Goal: Answer question/provide support: Share knowledge or assist other users

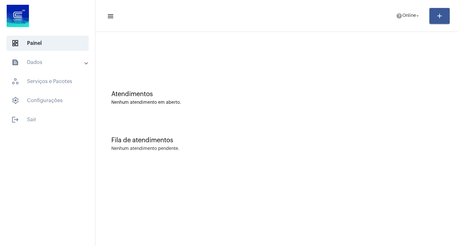
click at [72, 60] on mat-panel-title "text_snippet_outlined Dados" at bounding box center [47, 62] width 73 height 8
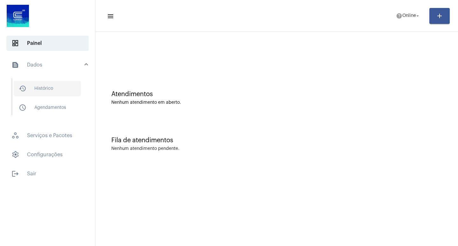
click at [46, 90] on span "history_outlined Histórico" at bounding box center [47, 88] width 67 height 15
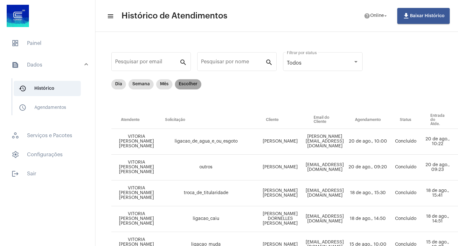
click at [189, 86] on mat-chip "Escolher" at bounding box center [188, 84] width 26 height 10
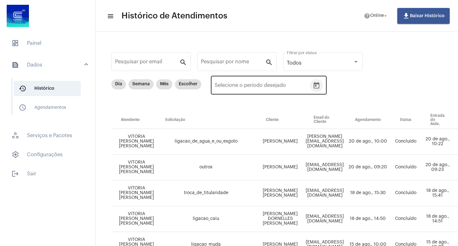
click at [310, 87] on button "Open calendar" at bounding box center [316, 85] width 13 height 13
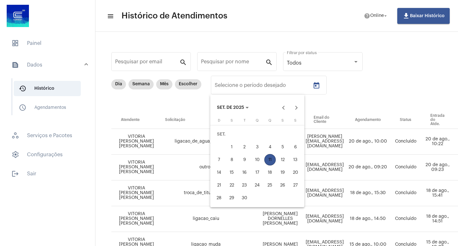
click at [255, 159] on div "10" at bounding box center [256, 159] width 11 height 11
type input "[DATE]"
click at [329, 111] on div at bounding box center [229, 123] width 458 height 246
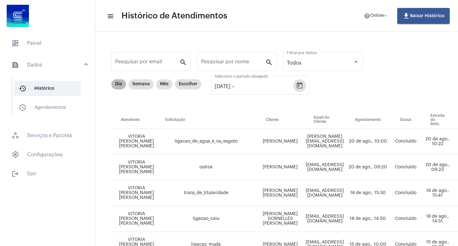
click at [118, 84] on mat-chip "Dia" at bounding box center [118, 84] width 15 height 10
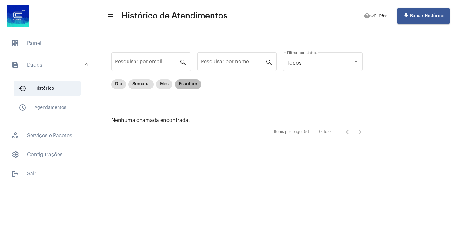
click at [195, 84] on mat-chip "Escolher" at bounding box center [188, 84] width 26 height 10
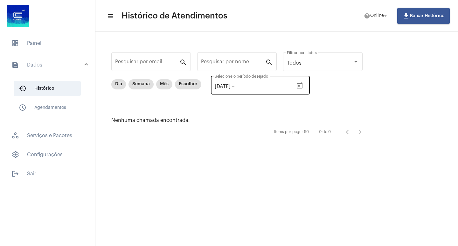
click at [303, 86] on icon "Open calendar" at bounding box center [299, 86] width 8 height 8
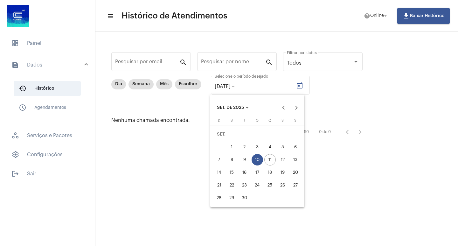
click at [260, 158] on div "10" at bounding box center [256, 159] width 11 height 11
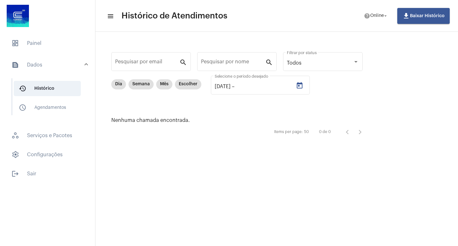
type input "[DATE]"
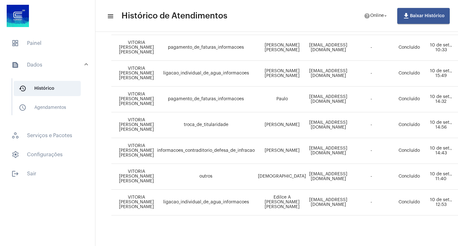
scroll to position [230, 0]
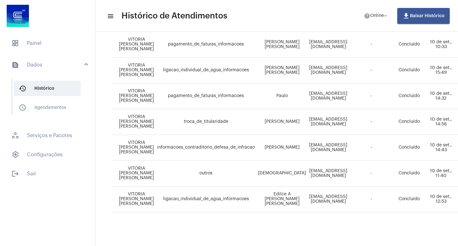
click at [251, 241] on div "Pesquisar por email search Pesquisar por nome search Todos Filtrar por status D…" at bounding box center [276, 25] width 362 height 439
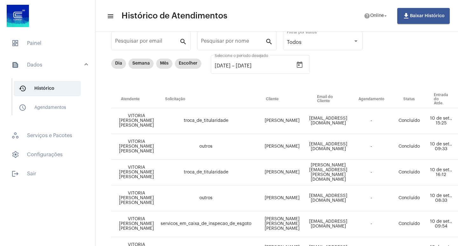
scroll to position [0, 0]
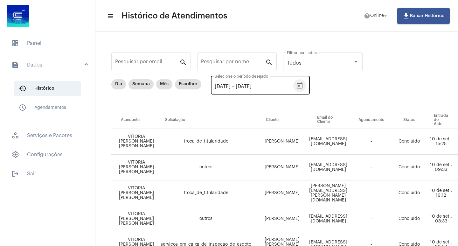
click at [303, 84] on icon "Open calendar" at bounding box center [299, 86] width 8 height 8
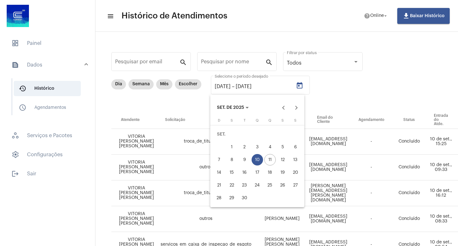
click at [246, 160] on div "9" at bounding box center [244, 159] width 11 height 11
type input "[DATE]"
click at [346, 84] on div at bounding box center [229, 123] width 458 height 246
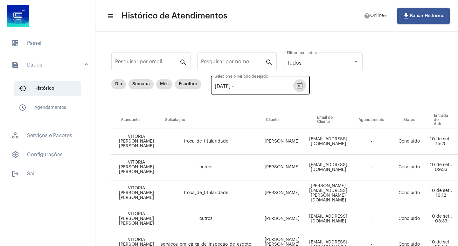
click at [302, 84] on icon "Open calendar" at bounding box center [299, 85] width 6 height 6
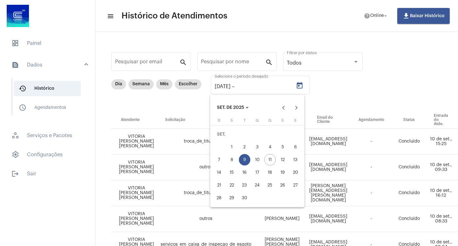
click at [248, 159] on div "9" at bounding box center [244, 159] width 11 height 11
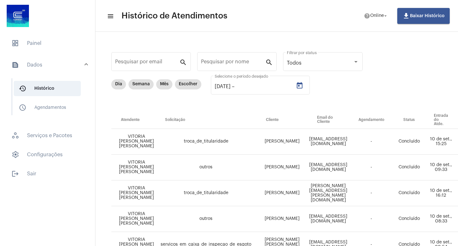
type input "[DATE]"
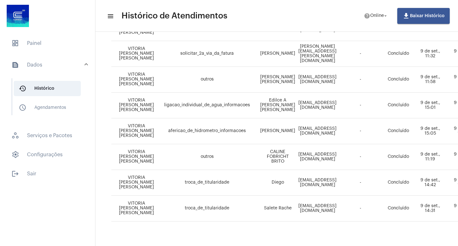
scroll to position [127, 0]
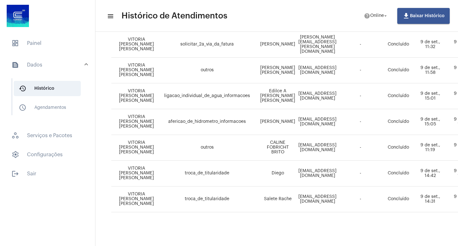
click at [268, 241] on div "Pesquisar por email search Pesquisar por nome search Todos Filtrar por status D…" at bounding box center [276, 77] width 362 height 336
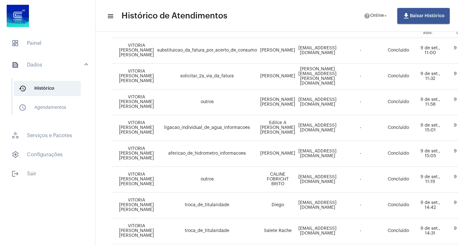
scroll to position [0, 0]
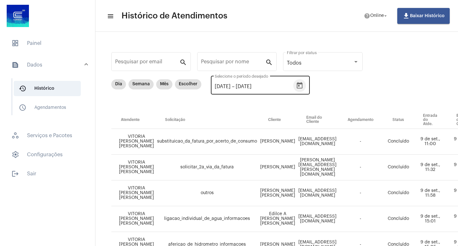
click at [303, 87] on icon "Open calendar" at bounding box center [299, 86] width 8 height 8
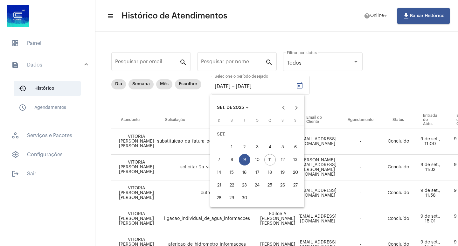
click at [234, 162] on div "8" at bounding box center [231, 159] width 11 height 11
type input "[DATE]"
click at [231, 161] on div "8" at bounding box center [231, 159] width 11 height 11
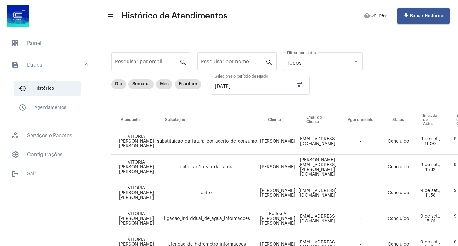
type input "[DATE]"
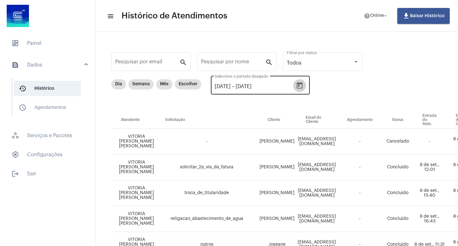
click at [303, 86] on icon "Open calendar" at bounding box center [299, 86] width 8 height 8
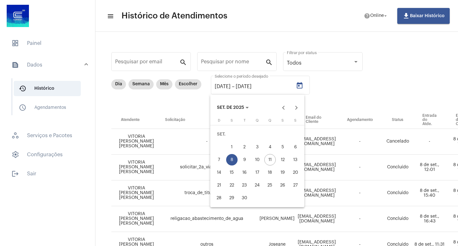
click at [25, 44] on div at bounding box center [229, 123] width 458 height 246
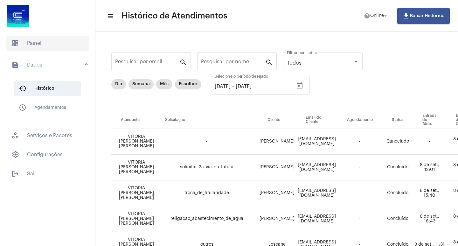
click at [28, 46] on span "dashboard Painel" at bounding box center [47, 43] width 82 height 15
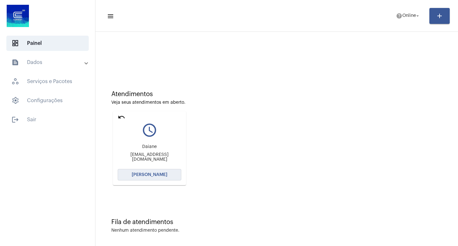
click at [150, 179] on button "[PERSON_NAME]" at bounding box center [150, 174] width 64 height 11
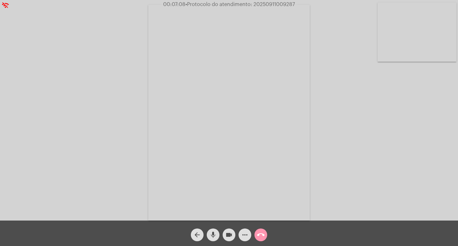
click at [310, 84] on div "Acessando Câmera e Microfone..." at bounding box center [229, 112] width 456 height 220
drag, startPoint x: 163, startPoint y: 6, endPoint x: 333, endPoint y: 5, distance: 170.6
click at [333, 5] on div "00:07:38 • Protocolo do atendimento: 20250911009287" at bounding box center [229, 5] width 458 height 6
click at [323, 20] on div "Acessando Câmera e Microfone..." at bounding box center [229, 112] width 456 height 220
click at [355, 144] on div "Acessando Câmera e Microfone..." at bounding box center [229, 112] width 456 height 220
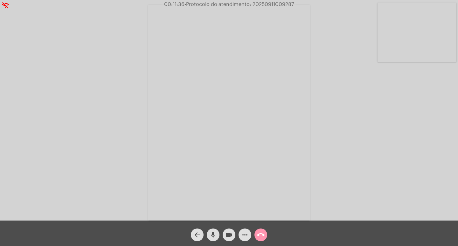
click at [213, 236] on mat-icon "mic" at bounding box center [213, 235] width 8 height 8
click at [227, 240] on span "videocam" at bounding box center [229, 234] width 8 height 13
click at [213, 234] on mat-icon "mic_off" at bounding box center [213, 235] width 8 height 8
click at [225, 234] on mat-icon "videocam_off" at bounding box center [229, 235] width 8 height 8
click at [274, 4] on span "• Protocolo do atendimento: 20250911009287" at bounding box center [239, 4] width 109 height 5
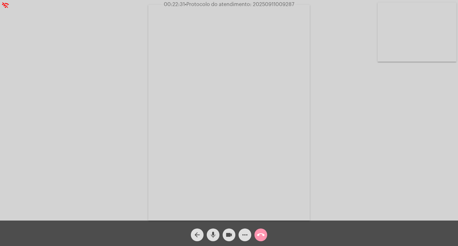
click at [274, 4] on span "• Protocolo do atendimento: 20250911009287" at bounding box center [239, 4] width 109 height 5
copy span "20250911009287"
click at [262, 233] on mat-icon "call_end" at bounding box center [261, 235] width 8 height 8
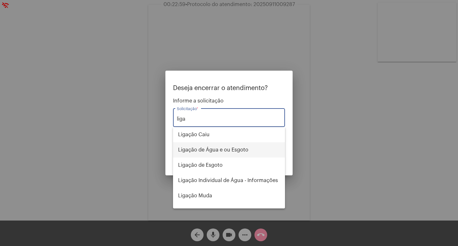
click at [231, 152] on span "Ligação de Água e ou Esgoto" at bounding box center [229, 149] width 102 height 15
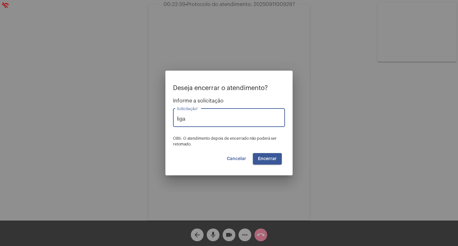
type input "Ligação de Água e ou Esgoto"
click at [272, 157] on span "Encerrar" at bounding box center [267, 158] width 19 height 4
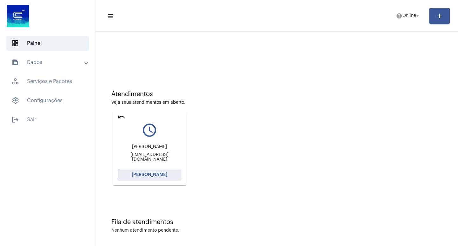
click at [162, 178] on button "[PERSON_NAME]" at bounding box center [150, 174] width 64 height 11
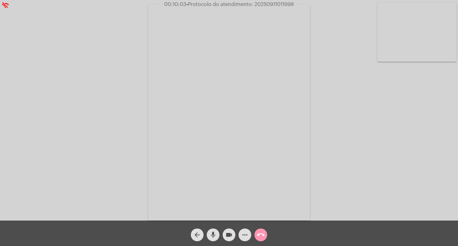
click at [213, 233] on mat-icon "mic" at bounding box center [213, 235] width 8 height 8
click at [232, 236] on mat-icon "videocam" at bounding box center [229, 235] width 8 height 8
click at [214, 233] on mat-icon "mic_off" at bounding box center [213, 235] width 8 height 8
click at [222, 232] on div "videocam_off" at bounding box center [229, 233] width 16 height 16
click at [217, 236] on button "mic" at bounding box center [213, 234] width 13 height 13
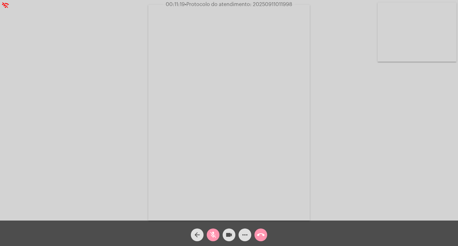
click at [226, 235] on mat-icon "videocam" at bounding box center [229, 235] width 8 height 8
click at [216, 234] on mat-icon "mic_off" at bounding box center [213, 235] width 8 height 8
click at [231, 235] on mat-icon "videocam_off" at bounding box center [229, 235] width 8 height 8
click at [278, 68] on video at bounding box center [228, 112] width 161 height 215
click at [116, 63] on video at bounding box center [106, 111] width 161 height 215
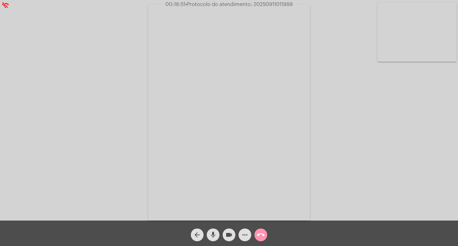
click at [214, 235] on mat-icon "mic" at bounding box center [213, 235] width 8 height 8
click at [230, 234] on mat-icon "videocam" at bounding box center [229, 235] width 8 height 8
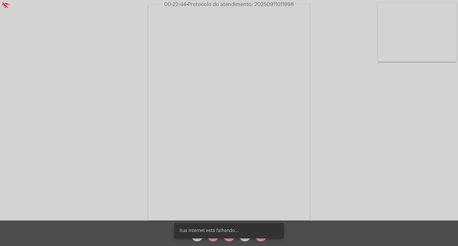
click at [187, 81] on video at bounding box center [228, 112] width 161 height 215
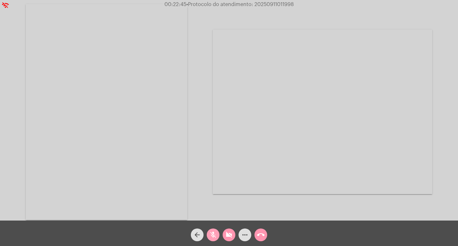
click at [214, 230] on span "mic_off" at bounding box center [213, 234] width 8 height 13
click at [227, 233] on mat-icon "videocam_off" at bounding box center [229, 235] width 8 height 8
click at [273, 7] on span "• Protocolo do atendimento: 20250911011998" at bounding box center [240, 4] width 107 height 5
click at [273, 7] on span "• Protocolo do atendimento: 20250911011998" at bounding box center [239, 4] width 107 height 5
copy span "20250911011998"
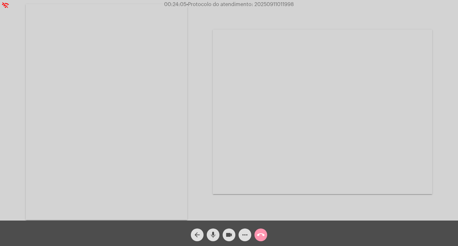
click at [261, 238] on mat-icon "call_end" at bounding box center [261, 235] width 8 height 8
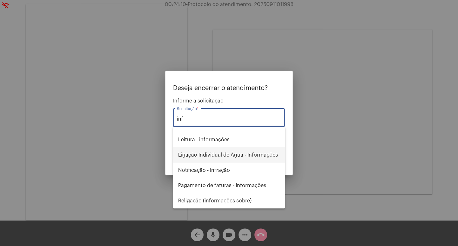
scroll to position [39, 0]
click at [244, 154] on span "Informações - Contraditório / Defesa de infração" at bounding box center [229, 155] width 102 height 15
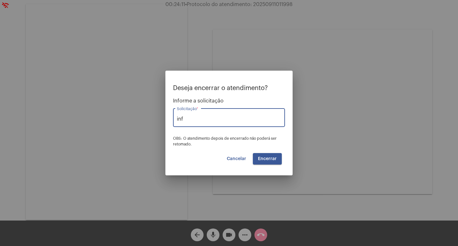
type input "Informações - Contraditório / Defesa de infração"
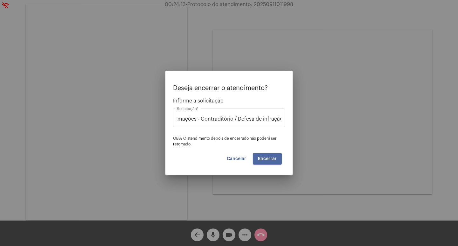
click at [271, 158] on span "Encerrar" at bounding box center [267, 158] width 19 height 4
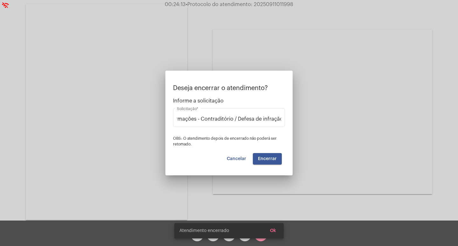
scroll to position [0, 0]
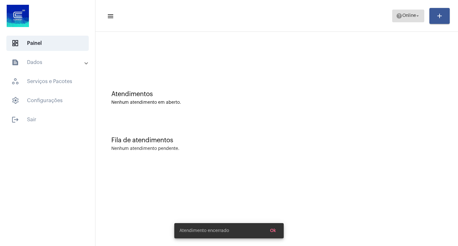
click at [402, 19] on span "help Online arrow_drop_down" at bounding box center [408, 15] width 24 height 11
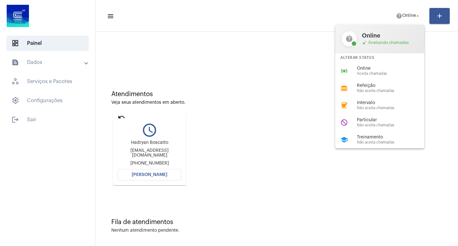
click at [114, 115] on div at bounding box center [229, 123] width 458 height 246
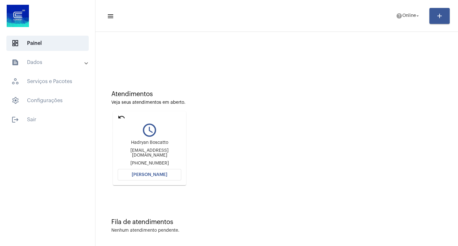
click at [123, 116] on mat-icon "undo" at bounding box center [122, 117] width 8 height 8
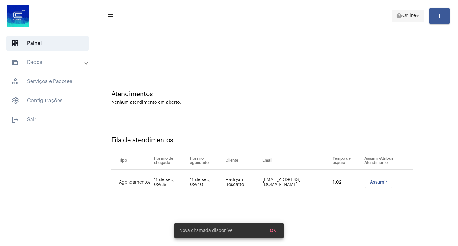
click at [407, 17] on span "Online" at bounding box center [409, 16] width 14 height 4
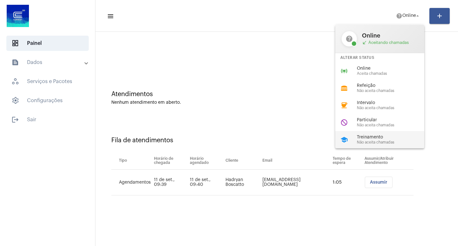
click at [372, 137] on span "Treinamento" at bounding box center [393, 137] width 72 height 5
